Goal: Transaction & Acquisition: Obtain resource

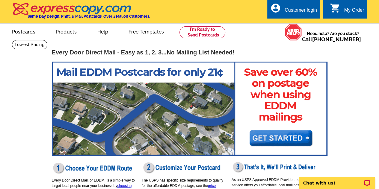
click at [275, 142] on img at bounding box center [189, 109] width 275 height 94
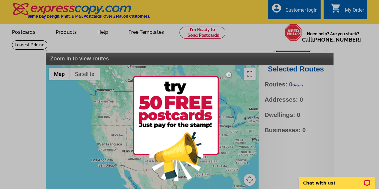
click at [178, 44] on div at bounding box center [189, 94] width 379 height 189
click at [230, 75] on img at bounding box center [228, 74] width 17 height 17
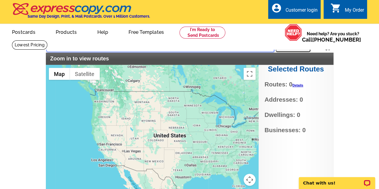
click at [193, 50] on input "text" at bounding box center [159, 46] width 227 height 11
click at [192, 57] on h2 "Zoom in to view routes" at bounding box center [189, 59] width 278 height 7
click at [193, 51] on input "text" at bounding box center [159, 46] width 227 height 11
paste input "[STREET_ADDRESS]"
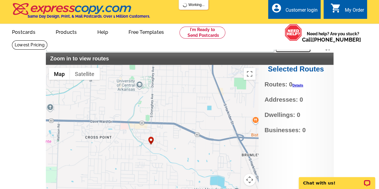
click at [173, 130] on div at bounding box center [152, 140] width 212 height 150
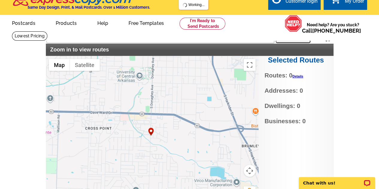
scroll to position [9, 0]
click at [298, 39] on button "Search" at bounding box center [292, 37] width 35 height 12
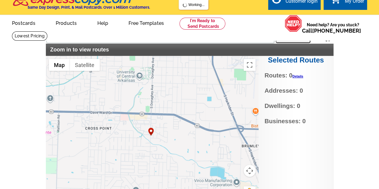
click at [150, 132] on img "2077 Woodland Springs Dr, Conway, AR 72034, USA" at bounding box center [150, 132] width 7 height 10
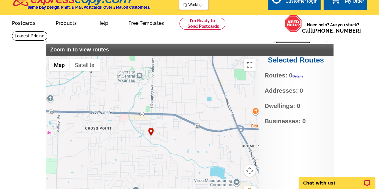
click at [151, 133] on img "2077 Woodland Springs Dr, Conway, AR 72034, USA" at bounding box center [150, 132] width 7 height 10
click at [152, 120] on div at bounding box center [152, 131] width 212 height 150
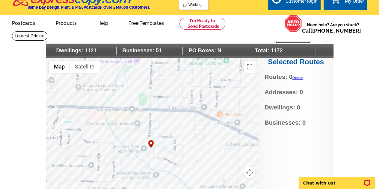
click at [158, 143] on div at bounding box center [152, 133] width 212 height 150
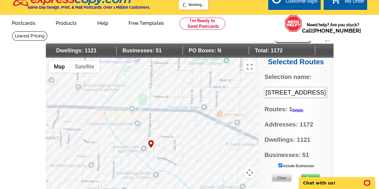
click at [159, 142] on div at bounding box center [152, 133] width 212 height 150
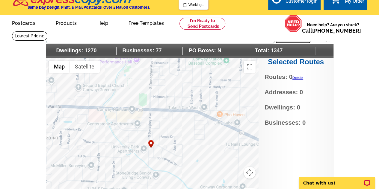
click at [174, 96] on div at bounding box center [152, 133] width 212 height 150
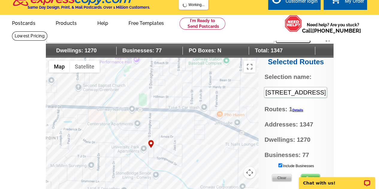
click at [174, 96] on div at bounding box center [152, 133] width 212 height 150
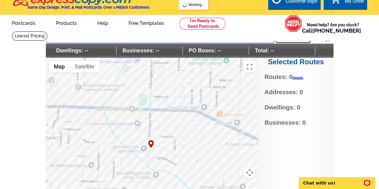
drag, startPoint x: 140, startPoint y: 39, endPoint x: 38, endPoint y: 46, distance: 102.3
click at [38, 46] on main "Settings Display PO Boxes [GEOGRAPHIC_DATA] [PERSON_NAME] ark Search Dwellings:…" at bounding box center [189, 124] width 379 height 187
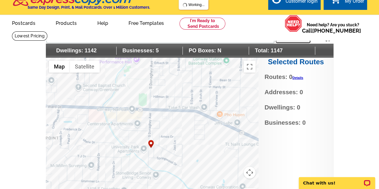
click at [90, 153] on div at bounding box center [152, 133] width 212 height 150
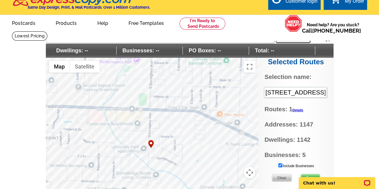
click at [280, 165] on input "Include Businesses" at bounding box center [280, 165] width 4 height 4
click at [298, 111] on link "Details" at bounding box center [297, 110] width 11 height 4
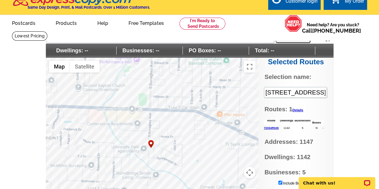
click at [274, 128] on link "72034R026" at bounding box center [271, 127] width 15 height 3
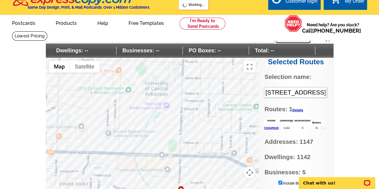
drag, startPoint x: 236, startPoint y: 110, endPoint x: 190, endPoint y: 145, distance: 57.9
click at [190, 145] on div at bounding box center [152, 133] width 212 height 150
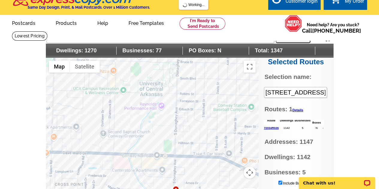
click at [194, 111] on div at bounding box center [152, 133] width 212 height 150
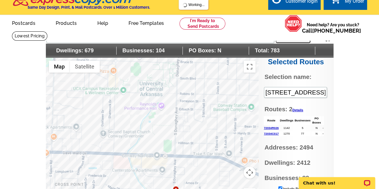
click at [235, 139] on div at bounding box center [152, 133] width 212 height 150
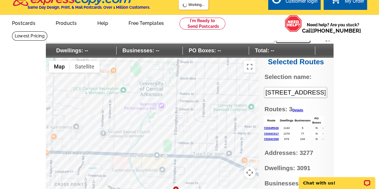
click at [203, 130] on div at bounding box center [152, 133] width 212 height 150
click at [218, 137] on div at bounding box center [152, 133] width 212 height 150
click at [224, 134] on div at bounding box center [152, 133] width 212 height 150
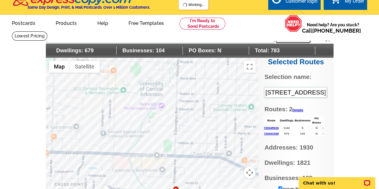
click at [233, 134] on div at bounding box center [152, 133] width 212 height 150
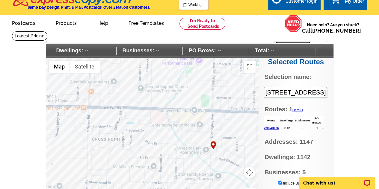
drag, startPoint x: 190, startPoint y: 174, endPoint x: 229, endPoint y: 127, distance: 61.0
click at [229, 127] on div at bounding box center [152, 133] width 212 height 150
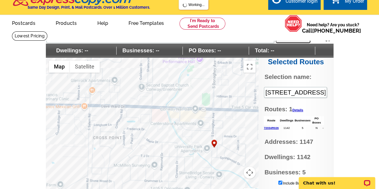
click at [171, 154] on div at bounding box center [152, 133] width 212 height 150
click at [161, 155] on div at bounding box center [152, 133] width 212 height 150
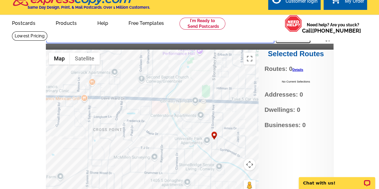
click at [206, 39] on input "[STREET_ADDRESS][GEOGRAPHIC_DATA]" at bounding box center [159, 37] width 227 height 11
paste input "1325 sawyear [PERSON_NAME] ar"
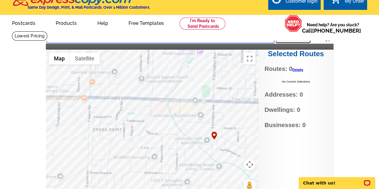
type input "1325 sawyear [PERSON_NAME] ar"
click at [300, 40] on button "Search" at bounding box center [292, 37] width 35 height 12
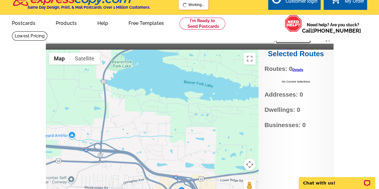
click at [173, 116] on div at bounding box center [152, 125] width 212 height 150
click at [188, 110] on div at bounding box center [152, 125] width 212 height 150
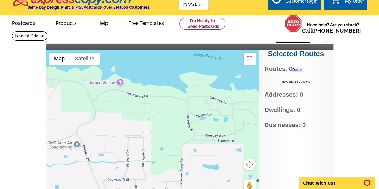
click at [188, 115] on div at bounding box center [152, 125] width 212 height 150
click at [218, 140] on div at bounding box center [152, 125] width 212 height 150
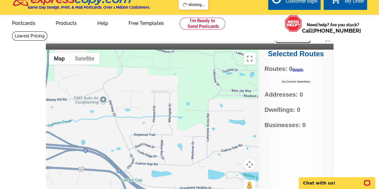
drag, startPoint x: 168, startPoint y: 152, endPoint x: 197, endPoint y: 102, distance: 57.3
click at [197, 102] on div at bounding box center [152, 125] width 212 height 150
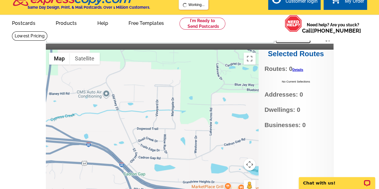
click at [151, 148] on div at bounding box center [152, 125] width 212 height 150
click at [150, 150] on div at bounding box center [152, 125] width 212 height 150
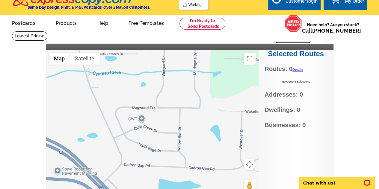
click at [150, 149] on div at bounding box center [152, 125] width 212 height 150
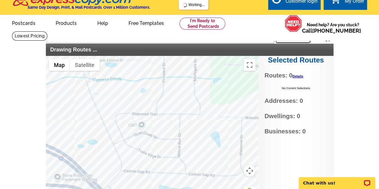
click at [287, 32] on div "picture_in_picture Postcards store_mall_directory Products keyboard_arrow_down …" at bounding box center [189, 28] width 379 height 26
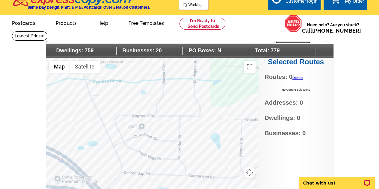
click at [140, 115] on div at bounding box center [152, 133] width 212 height 150
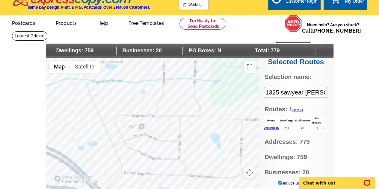
click at [140, 115] on div at bounding box center [152, 133] width 212 height 150
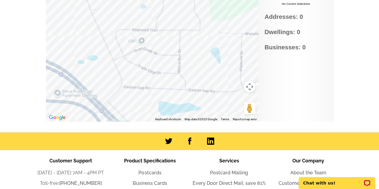
scroll to position [0, 0]
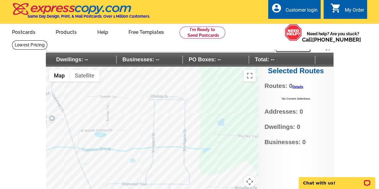
drag, startPoint x: 158, startPoint y: 125, endPoint x: 137, endPoint y: 189, distance: 67.8
click at [137, 189] on html "Customer Login Create New Account local_phone Same Day Design, Print, & Mail Po…" at bounding box center [189, 181] width 379 height 362
